Goal: Task Accomplishment & Management: Use online tool/utility

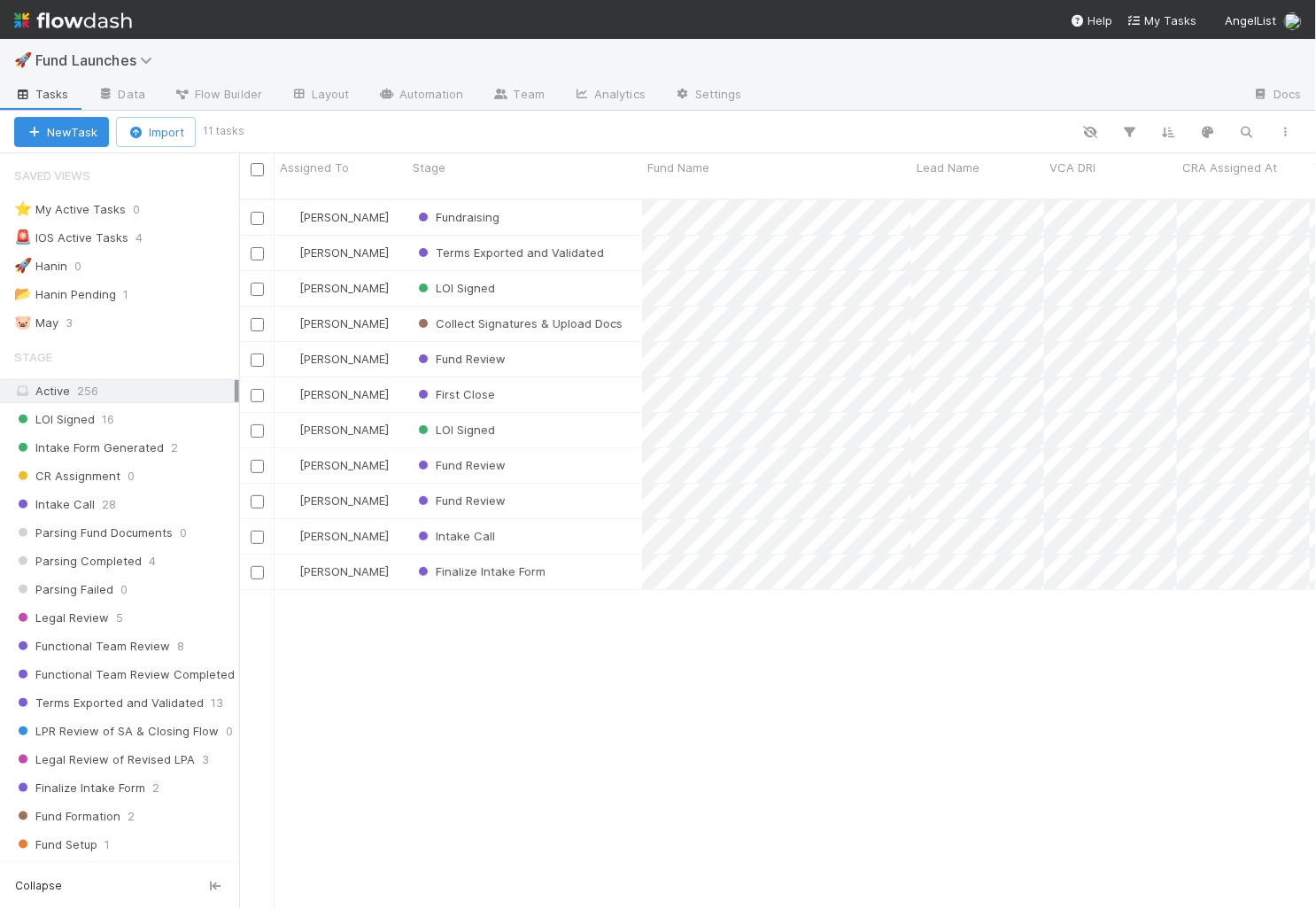
scroll to position [1394, 0]
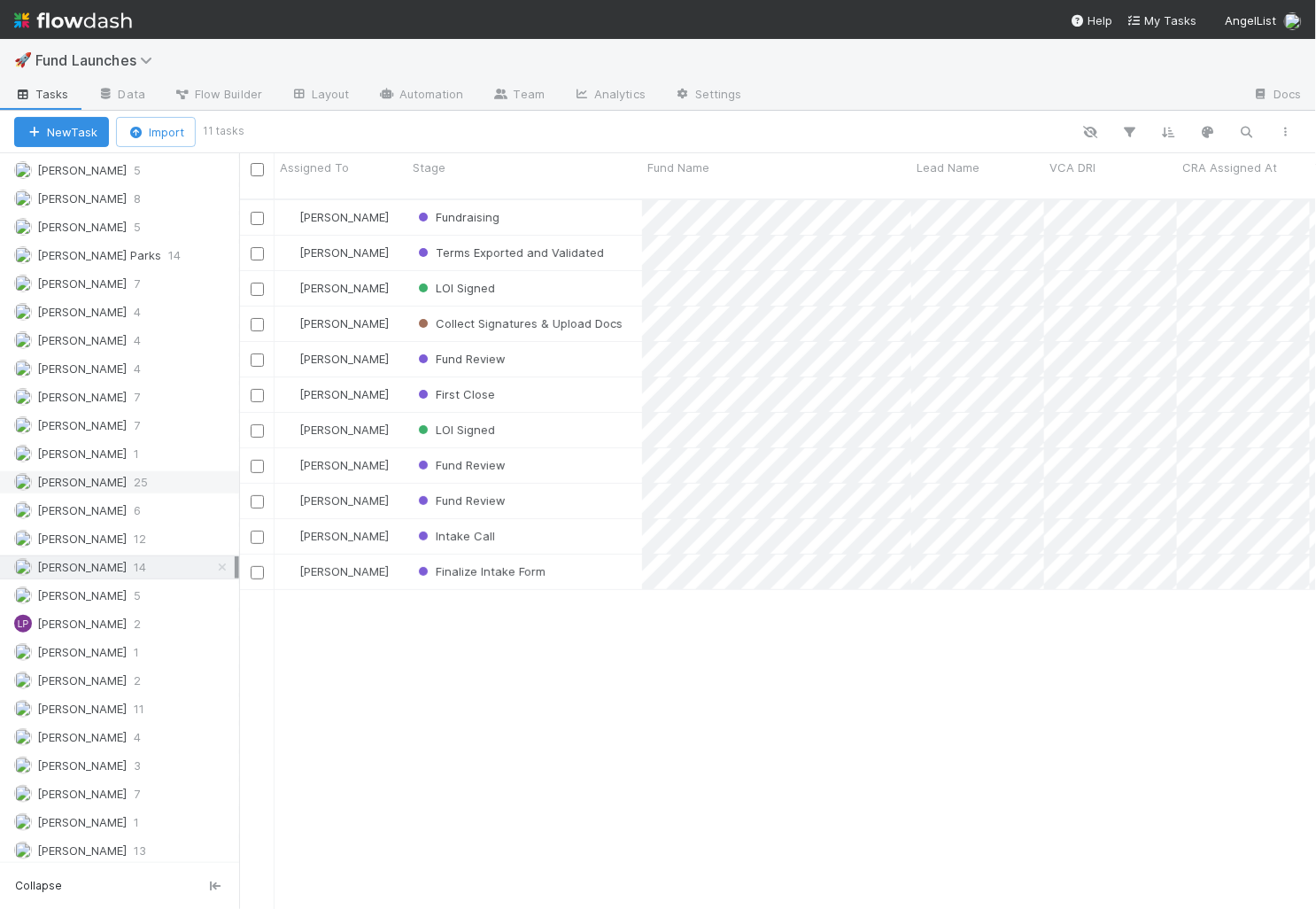
click at [123, 471] on div "[PERSON_NAME] 25" at bounding box center [124, 482] width 221 height 23
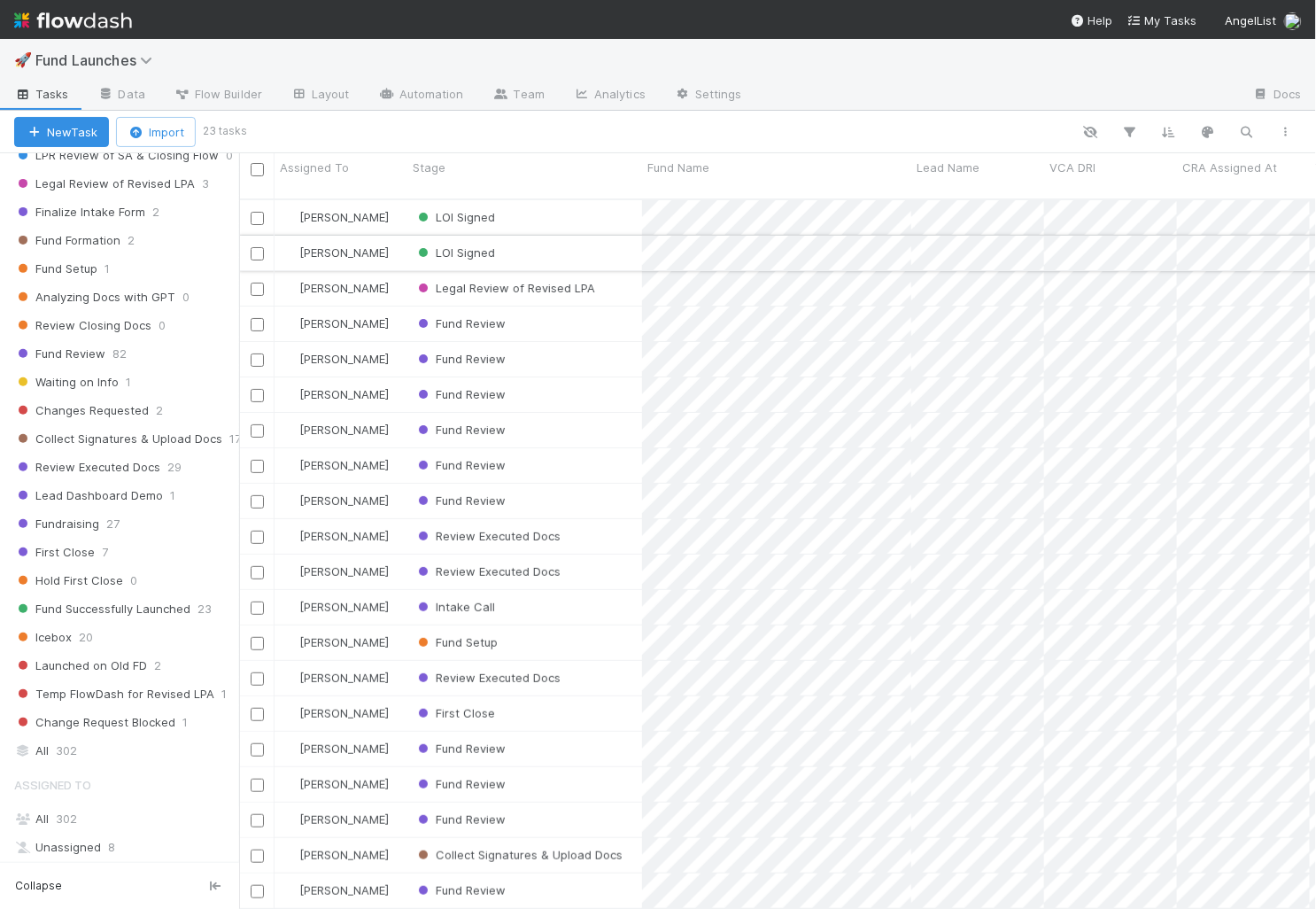
scroll to position [90, 0]
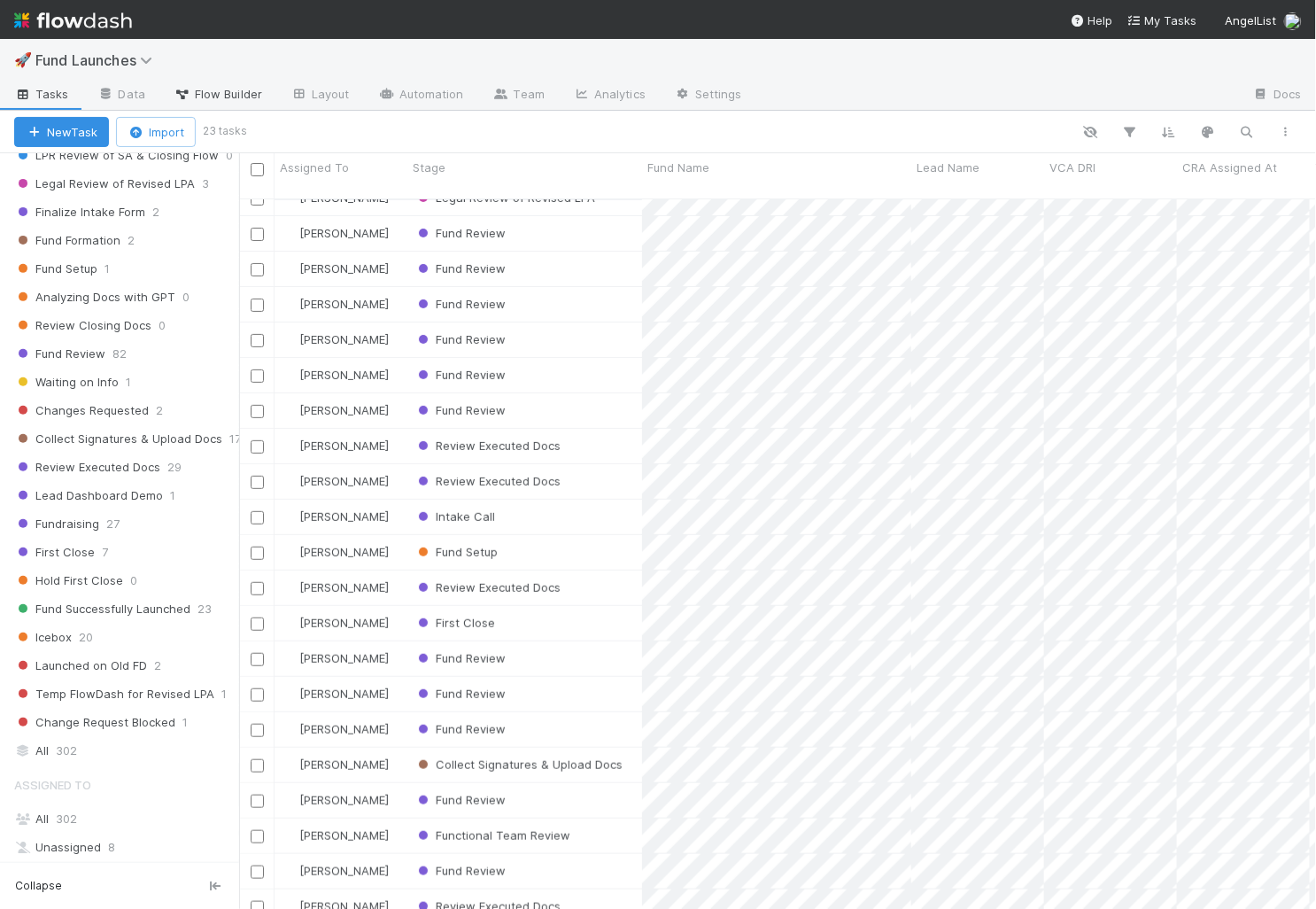
click at [240, 96] on span "Flow Builder" at bounding box center [218, 93] width 88 height 18
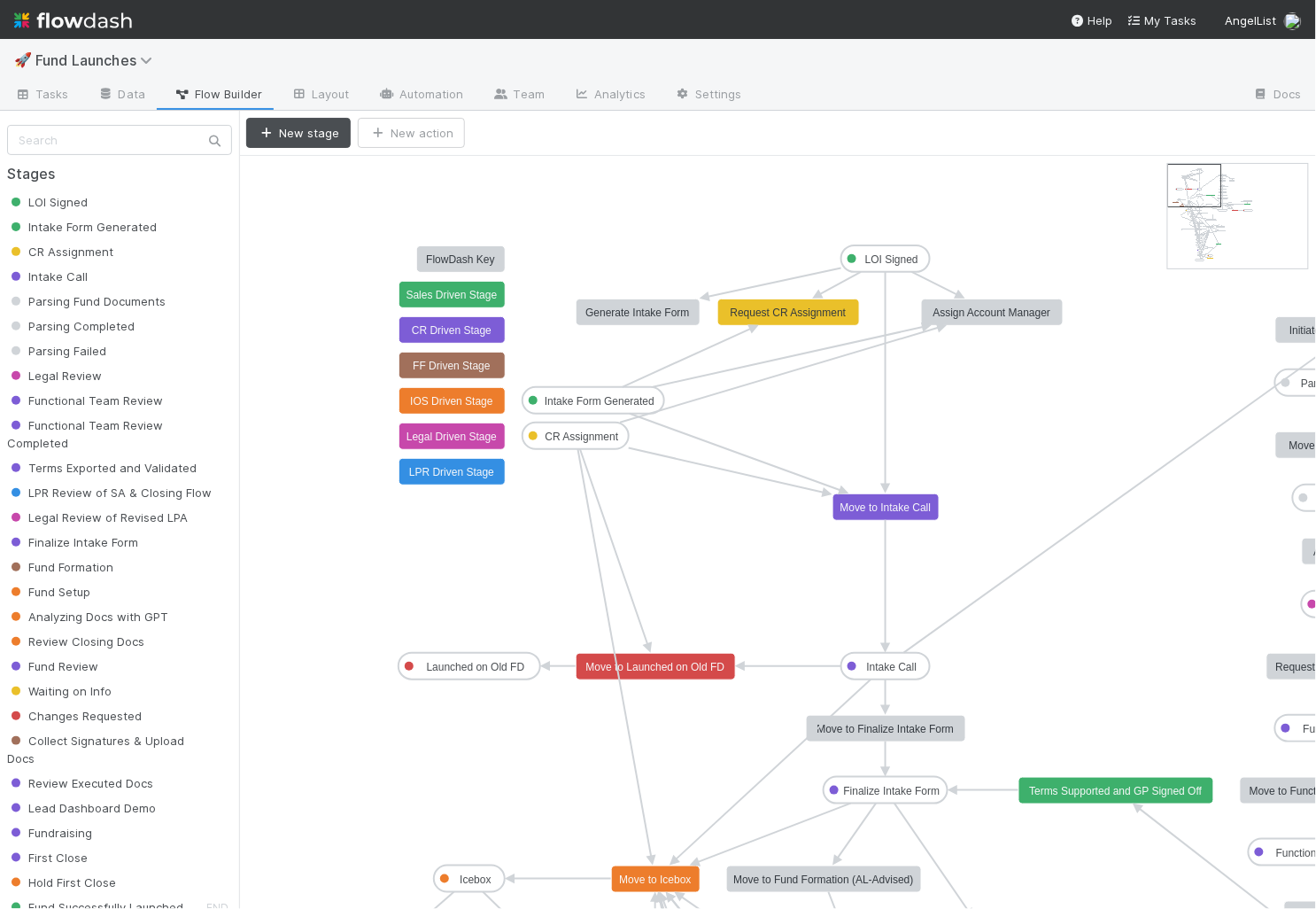
click at [895, 787] on text "Finalize Intake Form" at bounding box center [892, 791] width 97 height 12
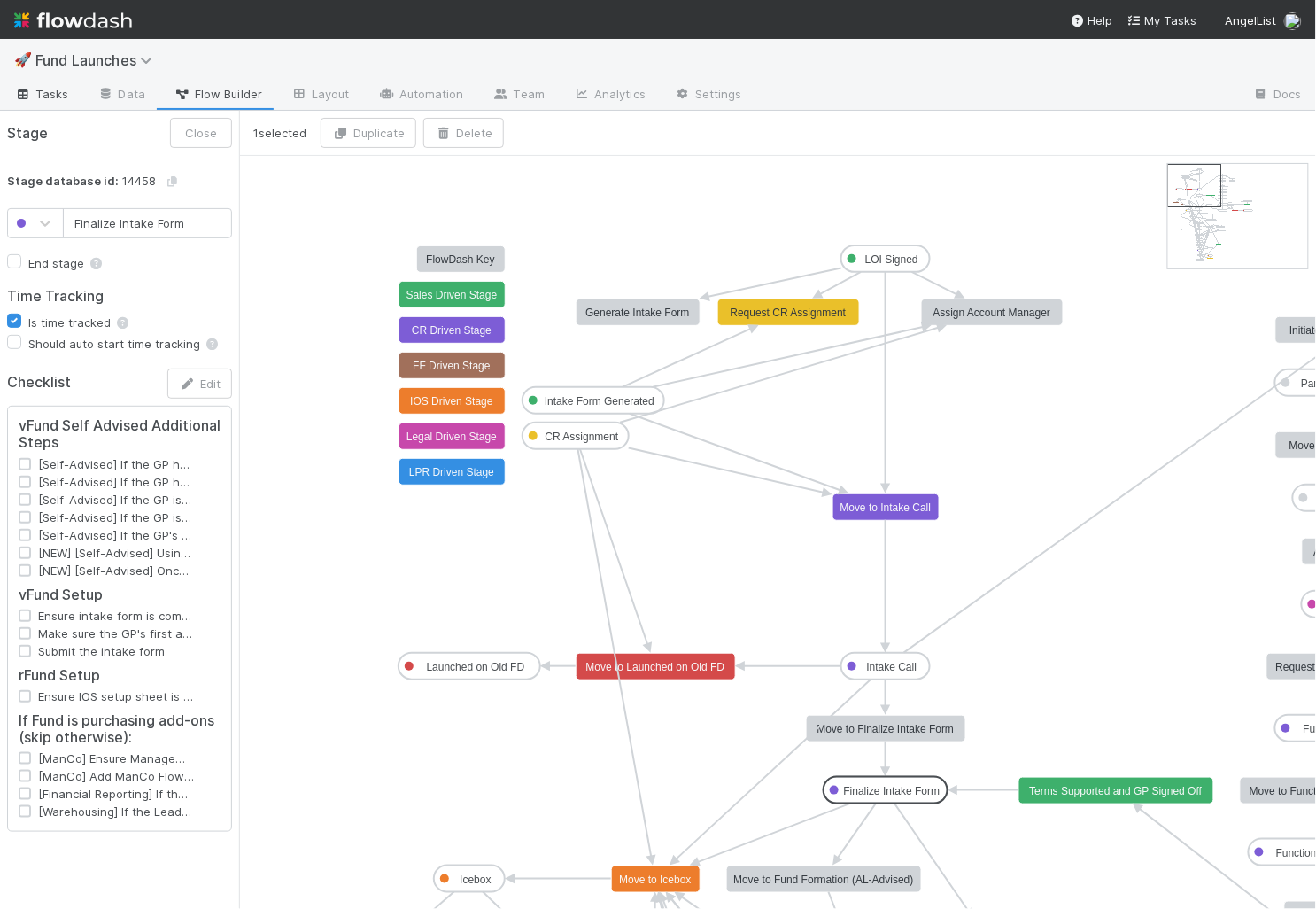
click at [74, 102] on link "Tasks" at bounding box center [41, 96] width 84 height 28
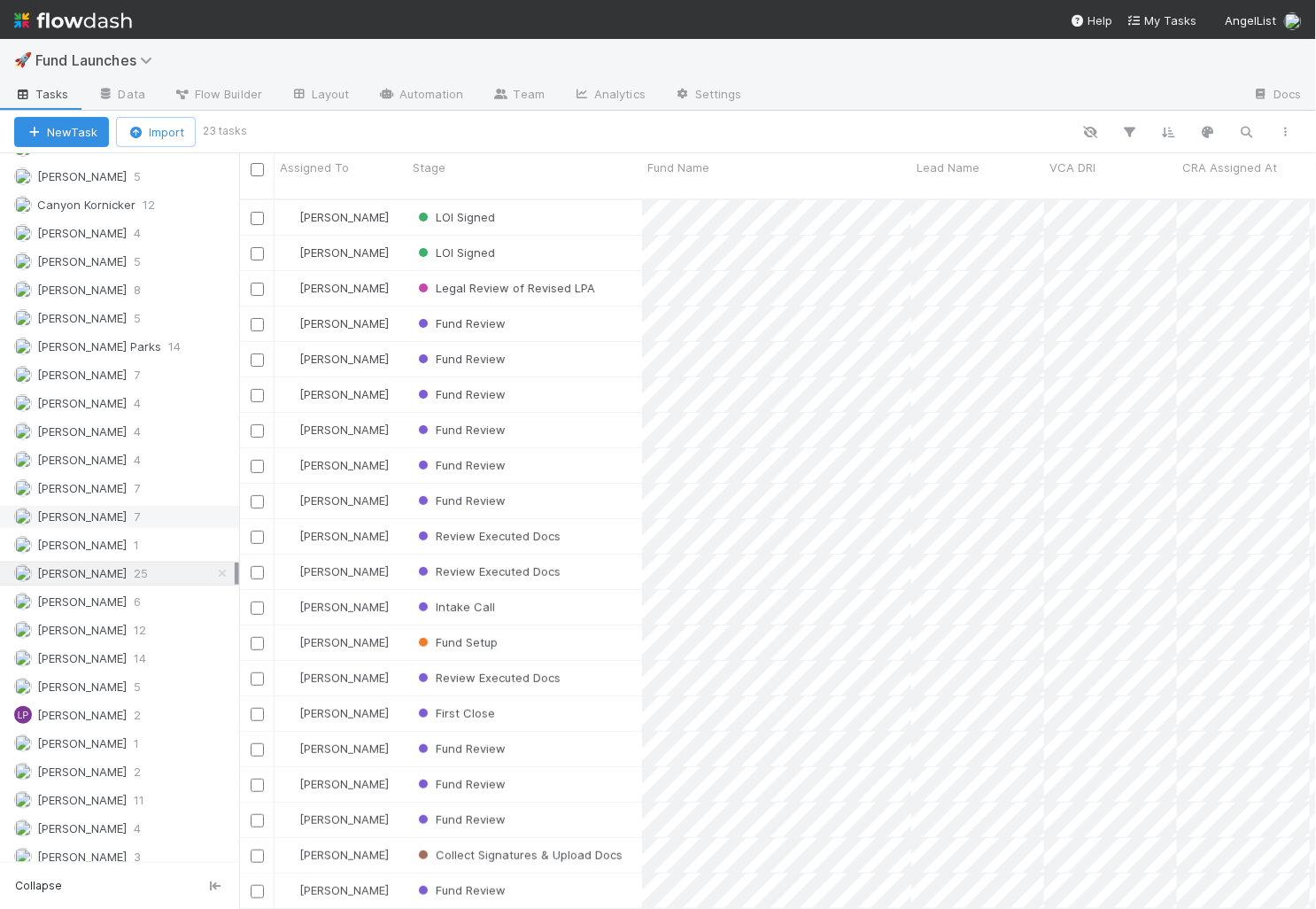
scroll to position [1305, 0]
click at [100, 650] on span "[PERSON_NAME]" at bounding box center [82, 656] width 89 height 14
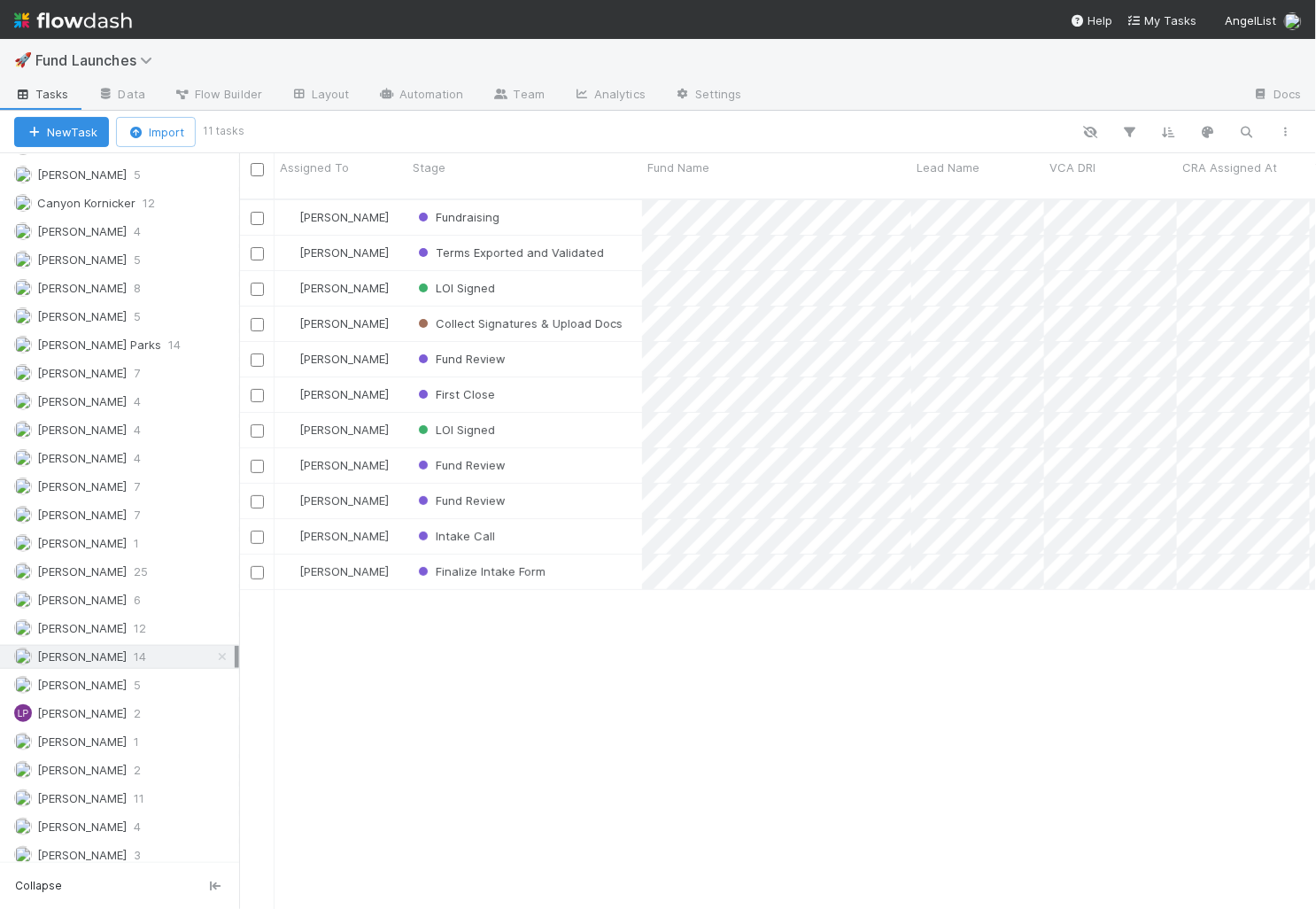
scroll to position [725, 1077]
click at [465, 423] on span "LOI Signed" at bounding box center [455, 430] width 81 height 14
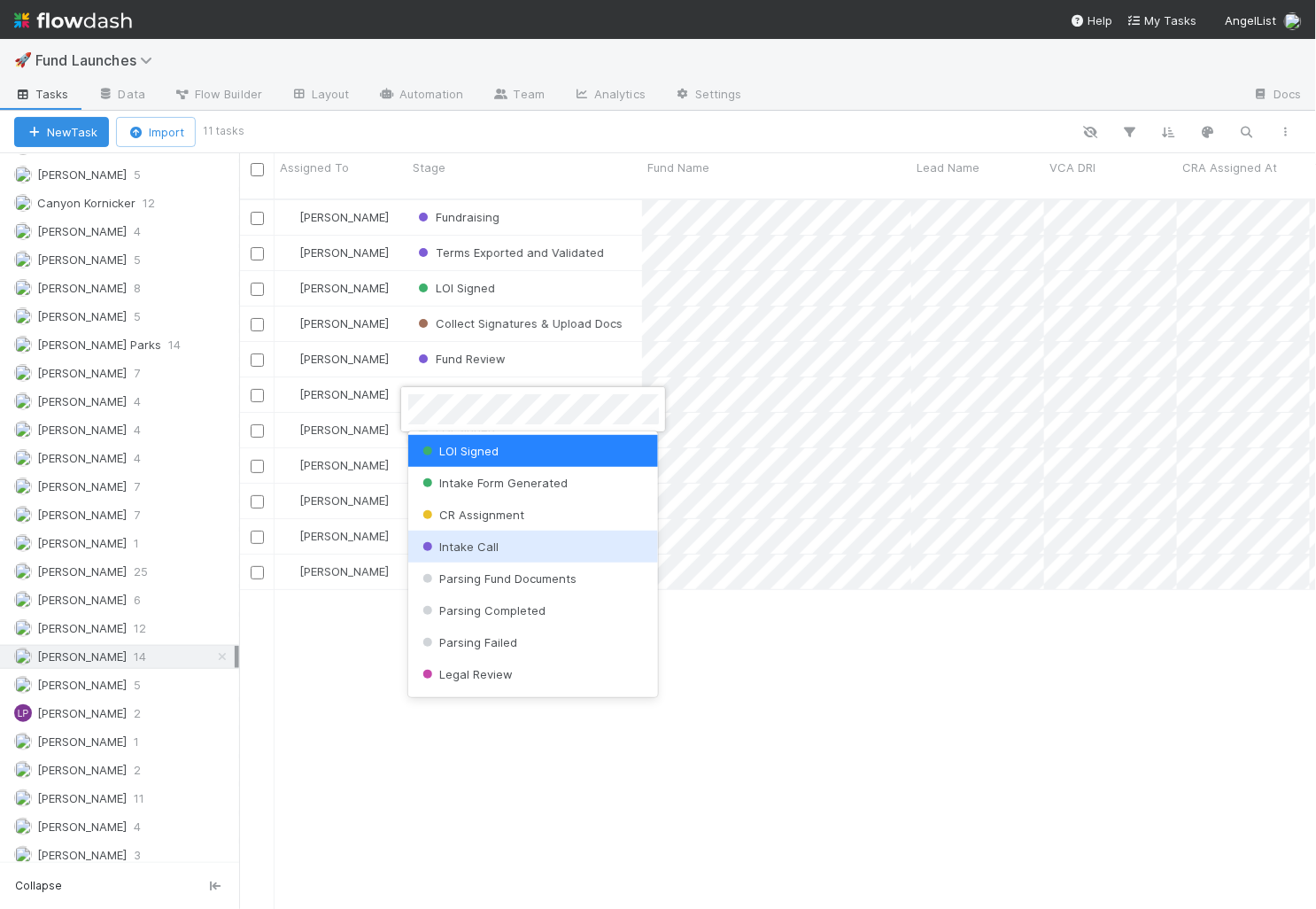
click at [305, 665] on div at bounding box center [658, 454] width 1316 height 909
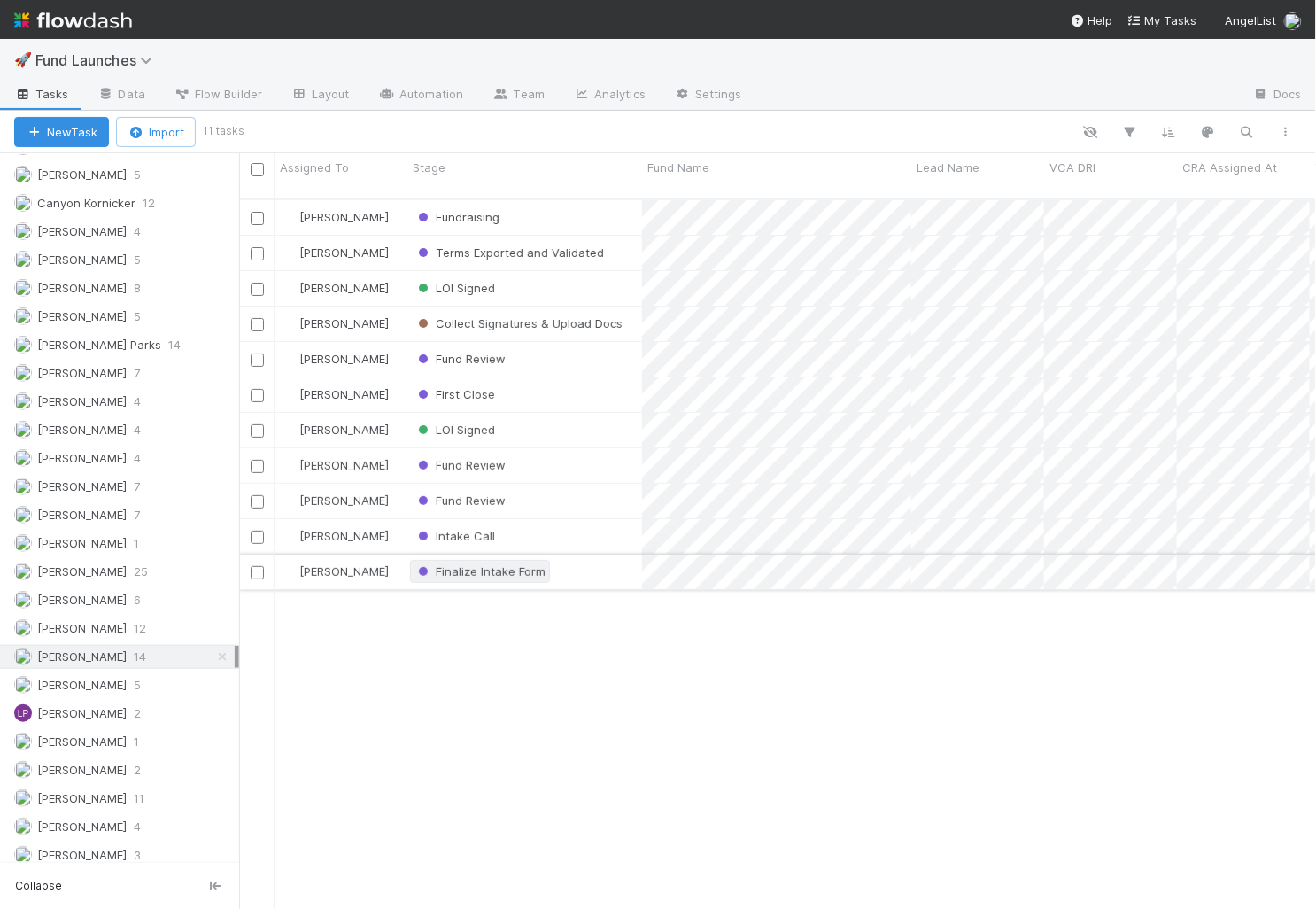
click at [463, 564] on span "Finalize Intake Form" at bounding box center [479, 571] width 131 height 14
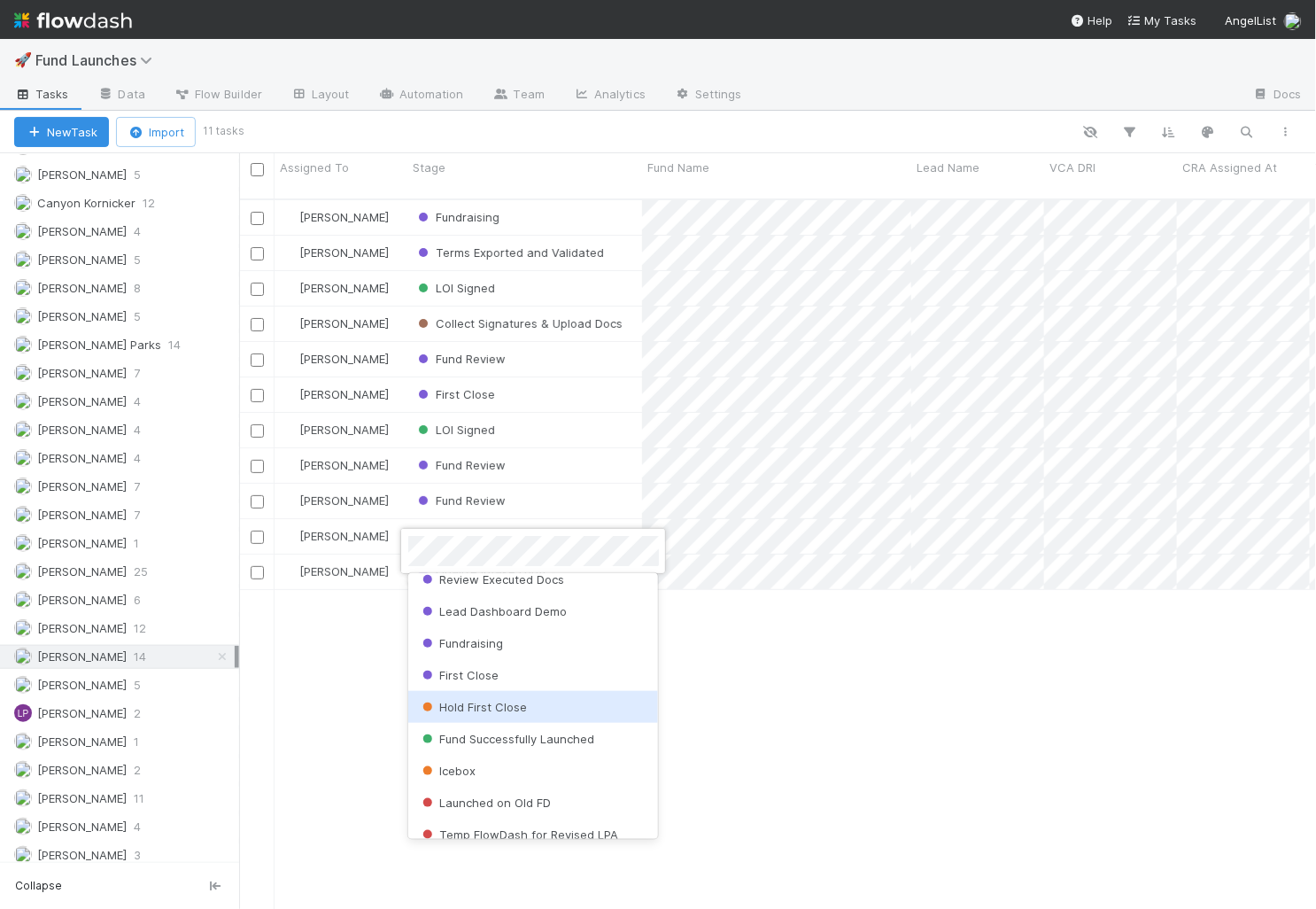
scroll to position [761, 0]
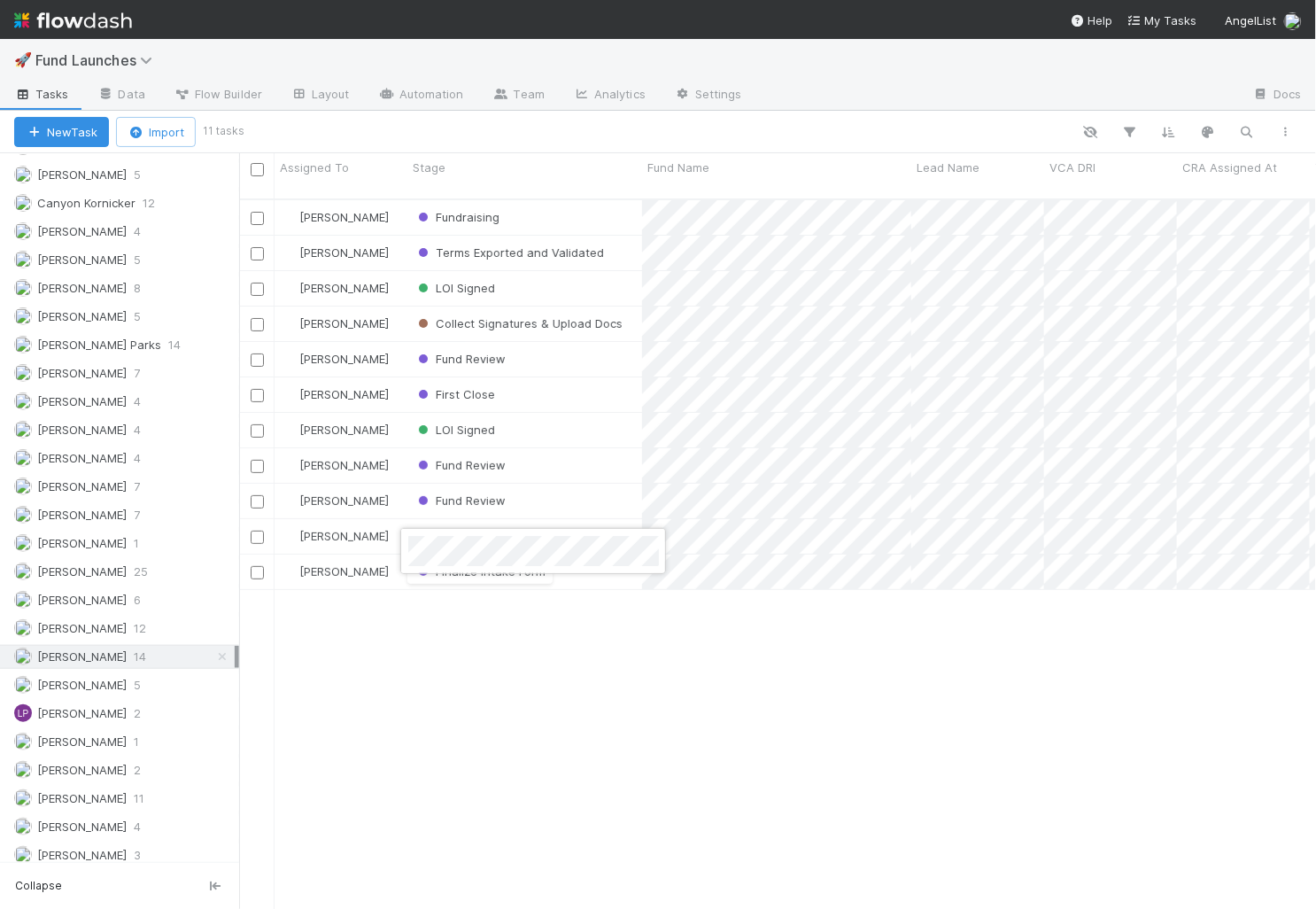
click at [946, 711] on div at bounding box center [658, 454] width 1316 height 909
click at [561, 700] on div "[PERSON_NAME] Fundraising [DATE] 4:36:22 PM [DATE] 5:13:14 PM 49 0 0 [PERSON_NA…" at bounding box center [777, 562] width 1078 height 725
